Goal: Task Accomplishment & Management: Complete application form

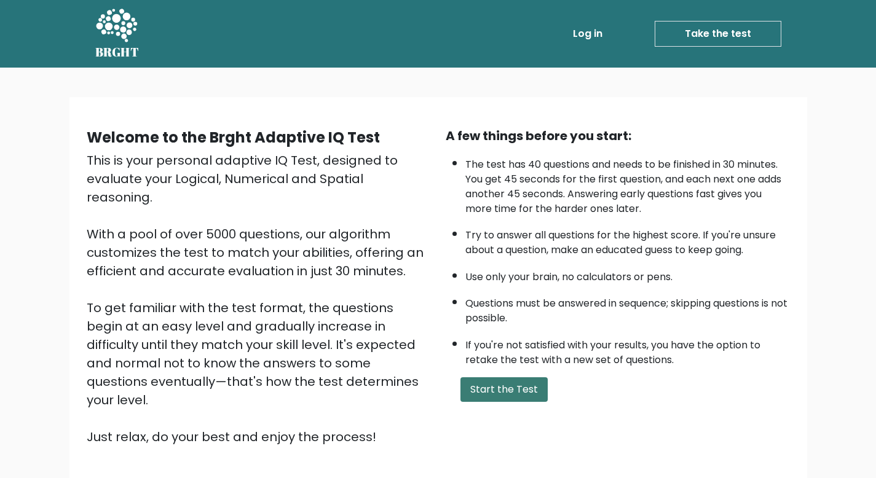
click at [496, 384] on button "Start the Test" at bounding box center [503, 389] width 87 height 25
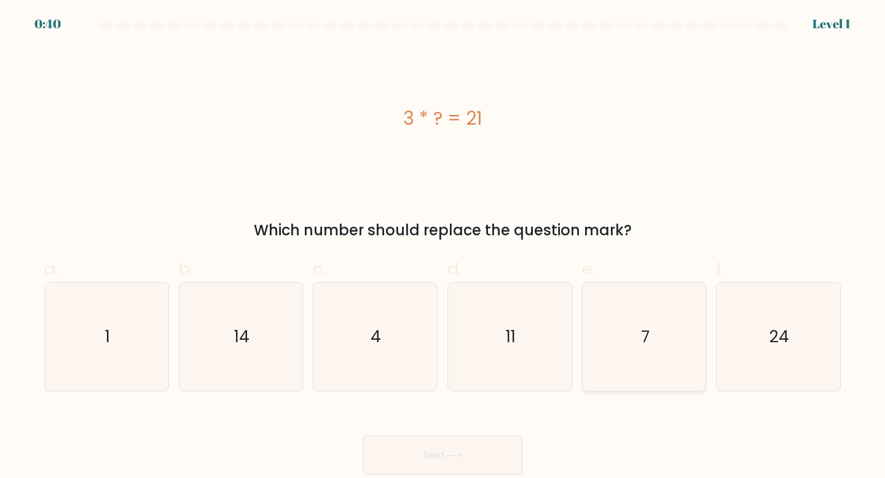
click at [636, 337] on icon "7" at bounding box center [644, 337] width 109 height 109
click at [443, 247] on input "e. 7" at bounding box center [443, 243] width 1 height 8
radio input "true"
click at [504, 443] on button "Next" at bounding box center [443, 455] width 160 height 39
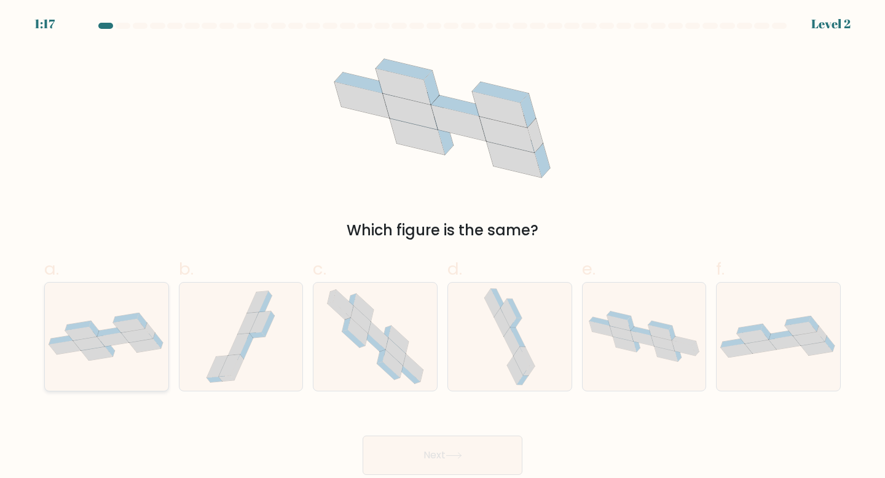
click at [132, 358] on icon at bounding box center [107, 337] width 124 height 49
click at [443, 247] on input "a." at bounding box center [443, 243] width 1 height 8
radio input "true"
click at [396, 447] on button "Next" at bounding box center [443, 455] width 160 height 39
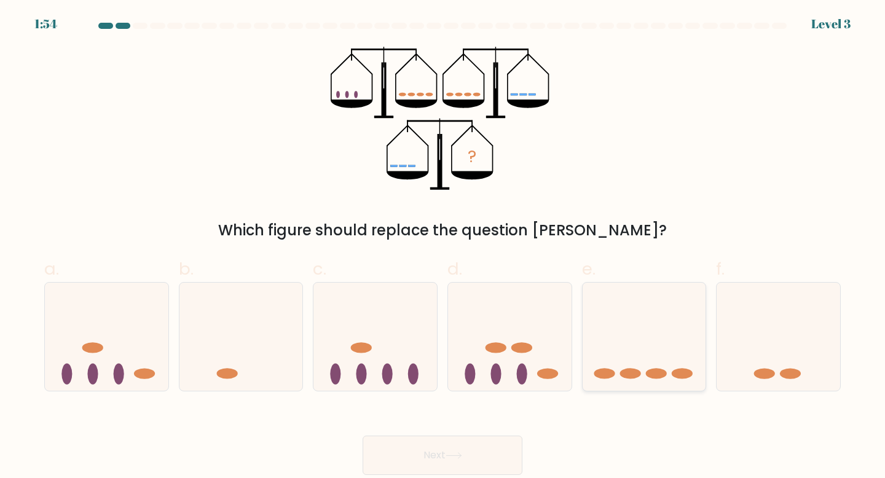
click at [615, 364] on icon at bounding box center [645, 337] width 124 height 102
click at [443, 247] on input "e." at bounding box center [443, 243] width 1 height 8
radio input "true"
click at [484, 448] on button "Next" at bounding box center [443, 455] width 160 height 39
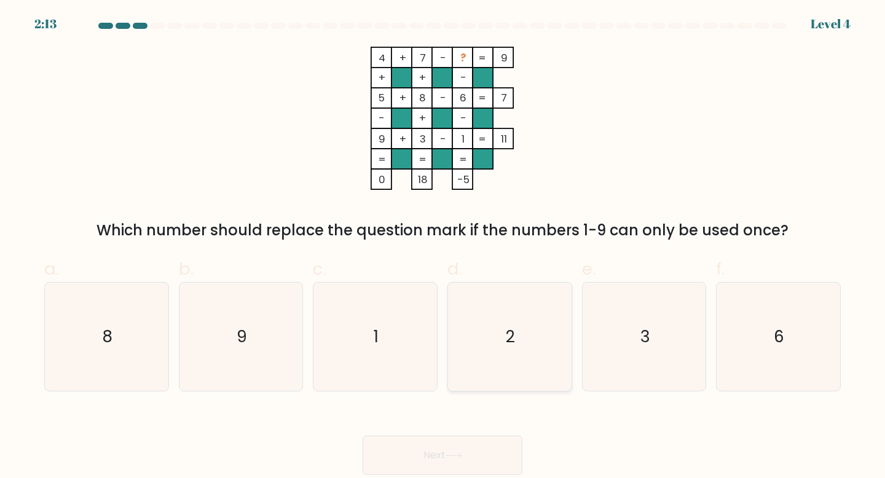
click at [518, 335] on icon "2" at bounding box center [509, 337] width 109 height 109
click at [443, 247] on input "d. 2" at bounding box center [443, 243] width 1 height 8
radio input "true"
click at [482, 451] on button "Next" at bounding box center [443, 455] width 160 height 39
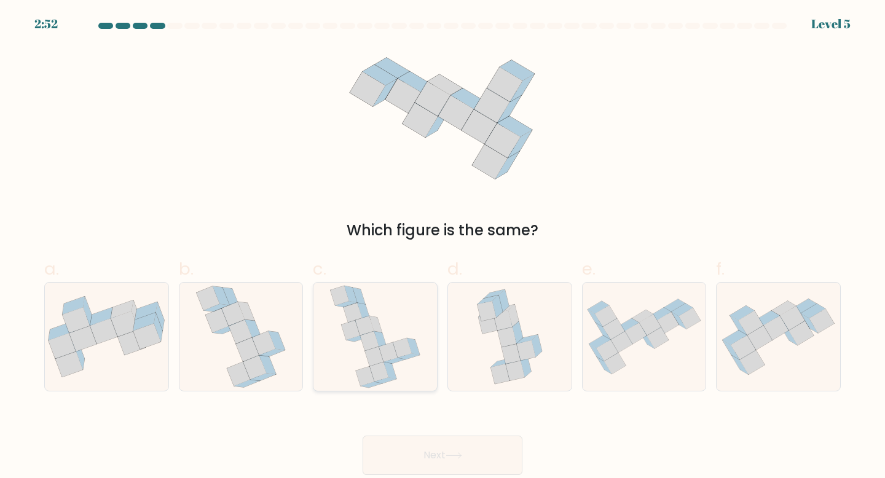
click at [409, 347] on icon at bounding box center [402, 348] width 18 height 20
click at [443, 247] on input "c." at bounding box center [443, 243] width 1 height 8
radio input "true"
click at [451, 444] on button "Next" at bounding box center [443, 455] width 160 height 39
